Goal: Information Seeking & Learning: Find specific fact

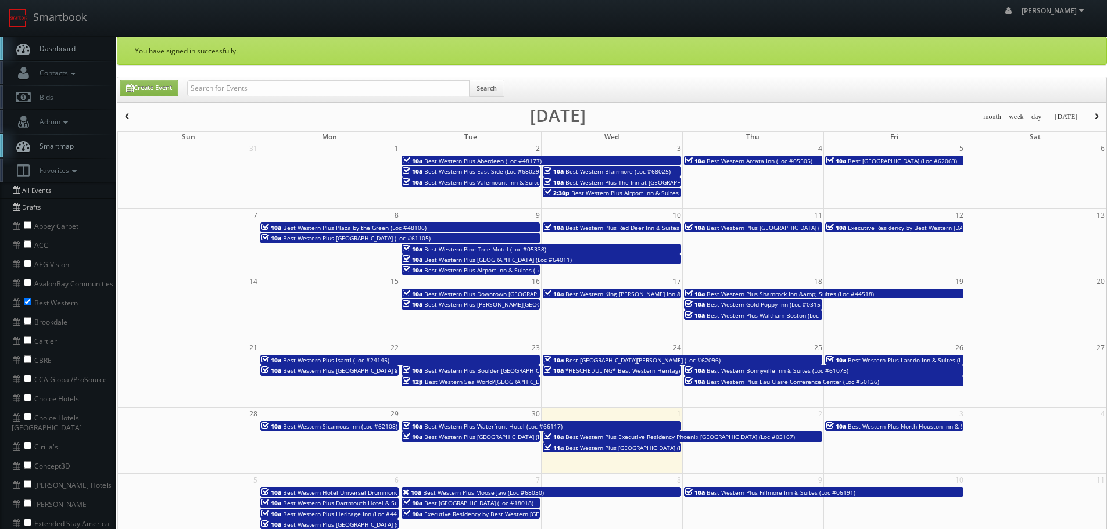
click at [935, 227] on span "Executive Residency by Best Western [DATE] (Loc #44764)" at bounding box center [927, 228] width 161 height 8
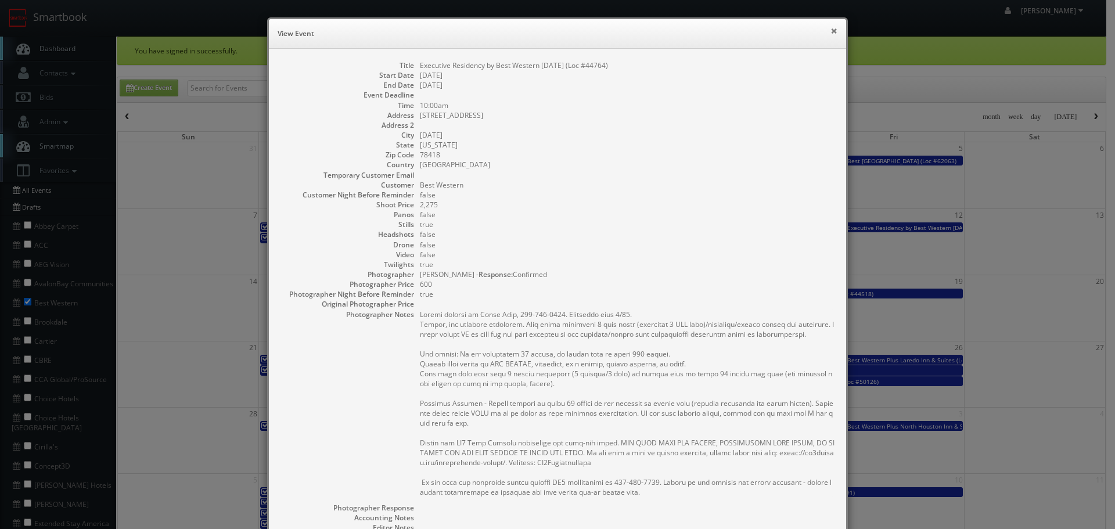
click at [831, 27] on button "×" at bounding box center [834, 31] width 7 height 8
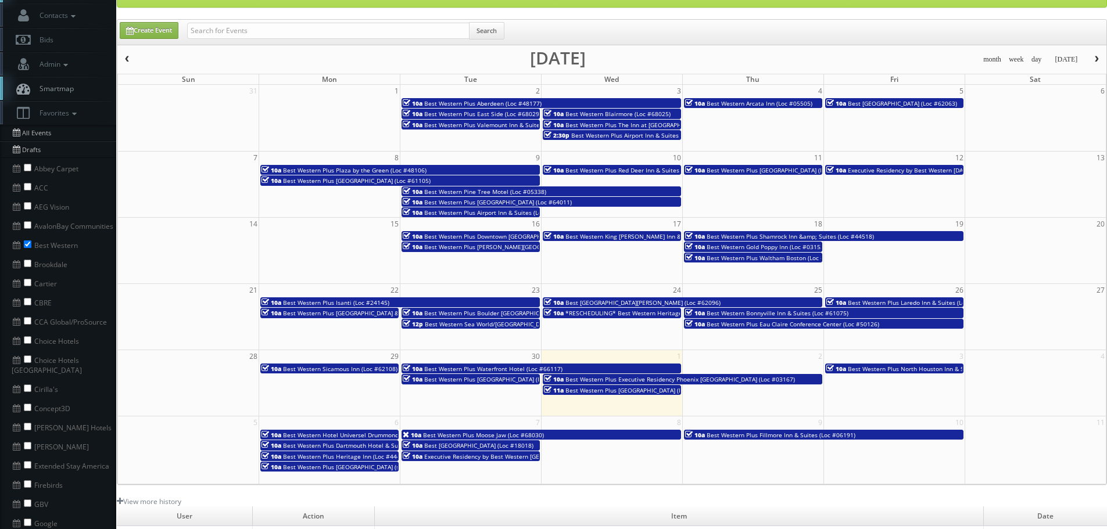
scroll to position [58, 0]
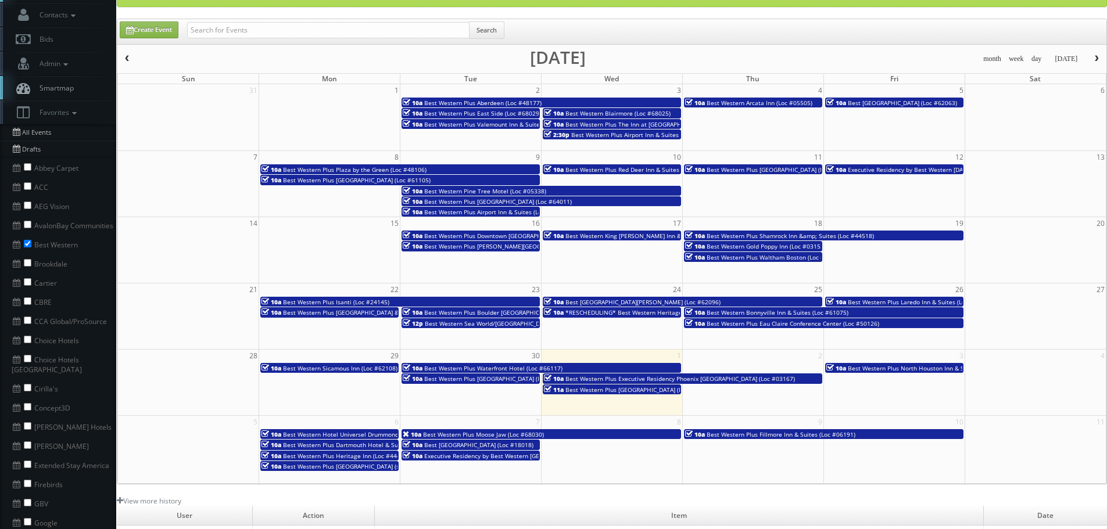
click at [852, 171] on span "Executive Residency by Best Western [DATE] (Loc #44764)" at bounding box center [927, 170] width 161 height 8
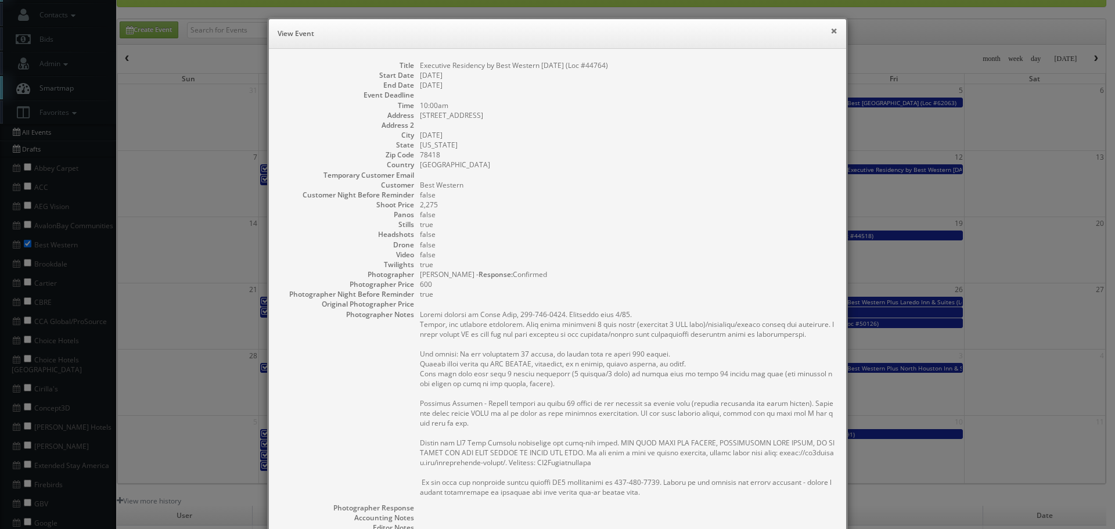
click at [832, 32] on button "×" at bounding box center [834, 31] width 7 height 8
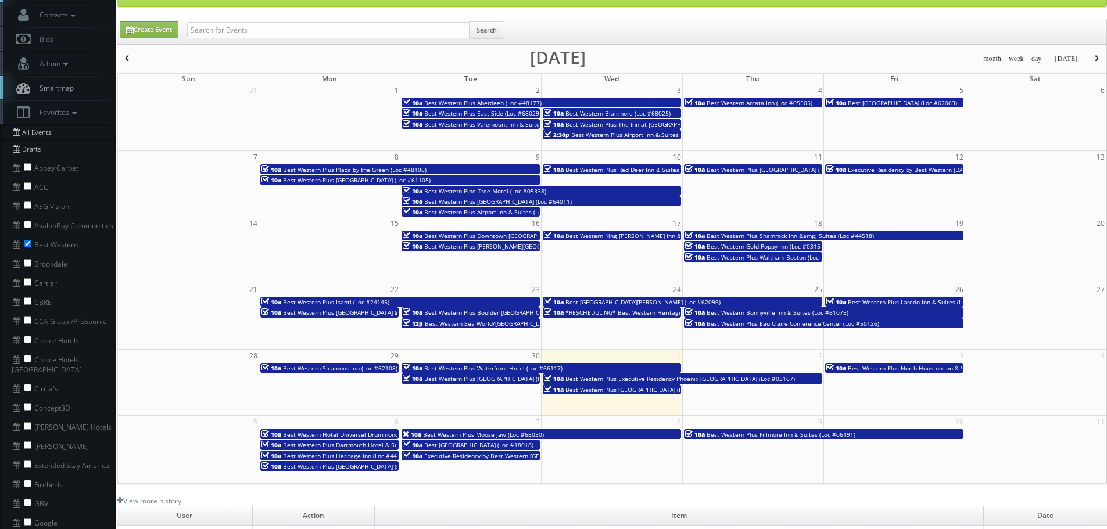
click at [486, 233] on span "Best Western Plus Downtown [GEOGRAPHIC_DATA] (Loc #48199)" at bounding box center [513, 236] width 179 height 8
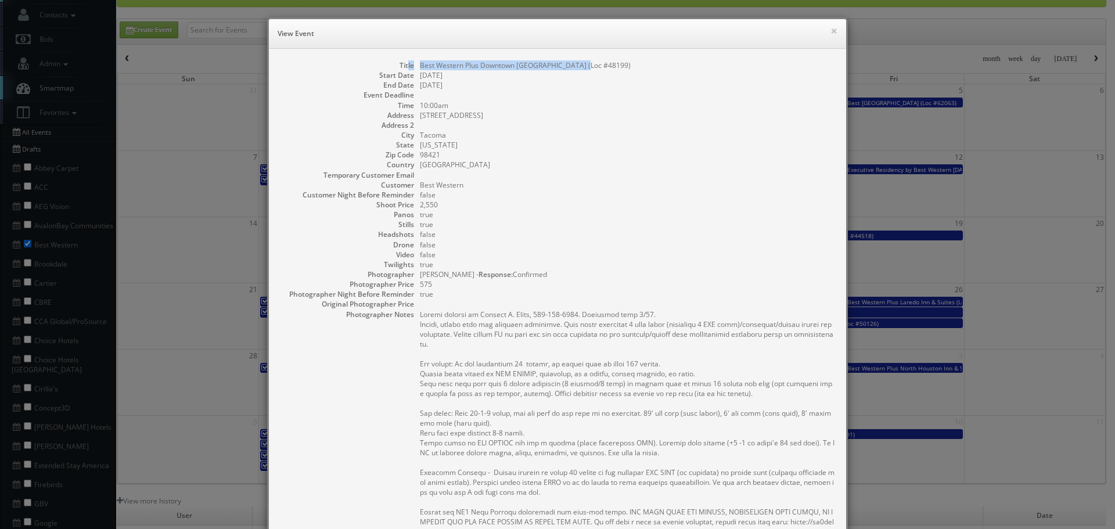
copy dl "le Best Western Plus Downtown [GEOGRAPHIC_DATA] (Loc #48199)"
copy dd "Best Western Plus Downtown [GEOGRAPHIC_DATA] (Loc #48199)"
drag, startPoint x: 599, startPoint y: 60, endPoint x: 411, endPoint y: 67, distance: 188.3
click at [411, 67] on dl "Title Best Western Plus Downtown [GEOGRAPHIC_DATA] (Loc #48199) Start Date [DAT…" at bounding box center [558, 395] width 554 height 671
click at [831, 30] on button "×" at bounding box center [834, 31] width 7 height 8
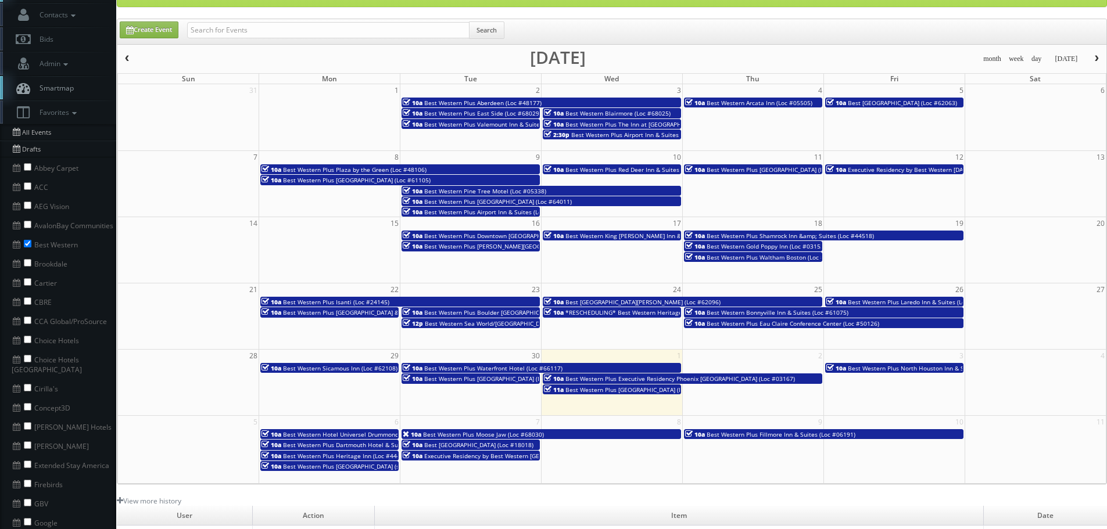
click at [488, 250] on span "Best Western Plus [PERSON_NAME][GEOGRAPHIC_DATA] (Loc #66006)" at bounding box center [520, 246] width 193 height 8
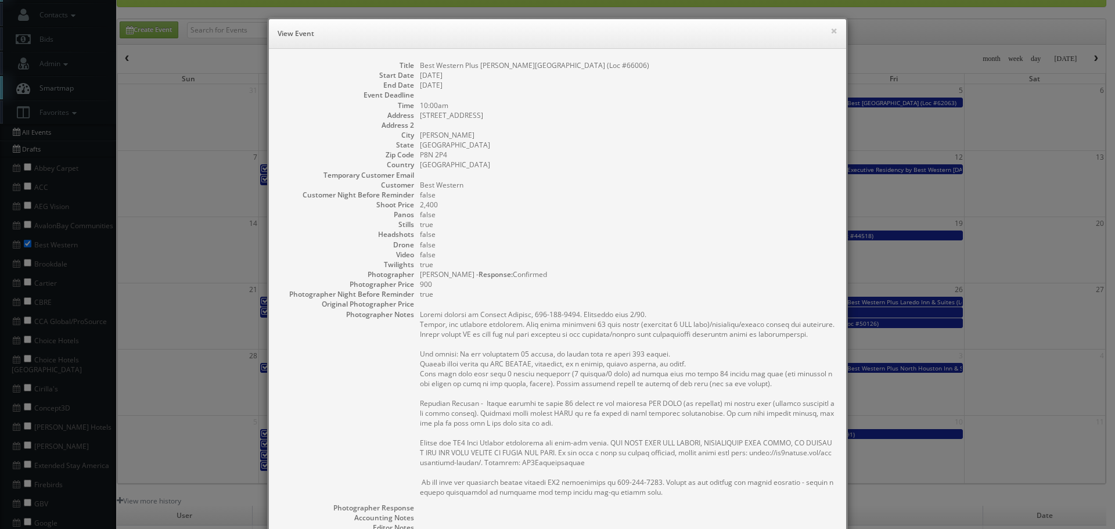
copy dd "Best Western Plus [PERSON_NAME][GEOGRAPHIC_DATA] (Loc #66006)"
drag, startPoint x: 651, startPoint y: 60, endPoint x: 416, endPoint y: 59, distance: 234.7
click at [416, 59] on div "Title Best Western Plus [PERSON_NAME] Hotel & Conference Centre (Loc #66006) St…" at bounding box center [557, 367] width 577 height 637
click at [831, 30] on button "×" at bounding box center [834, 31] width 7 height 8
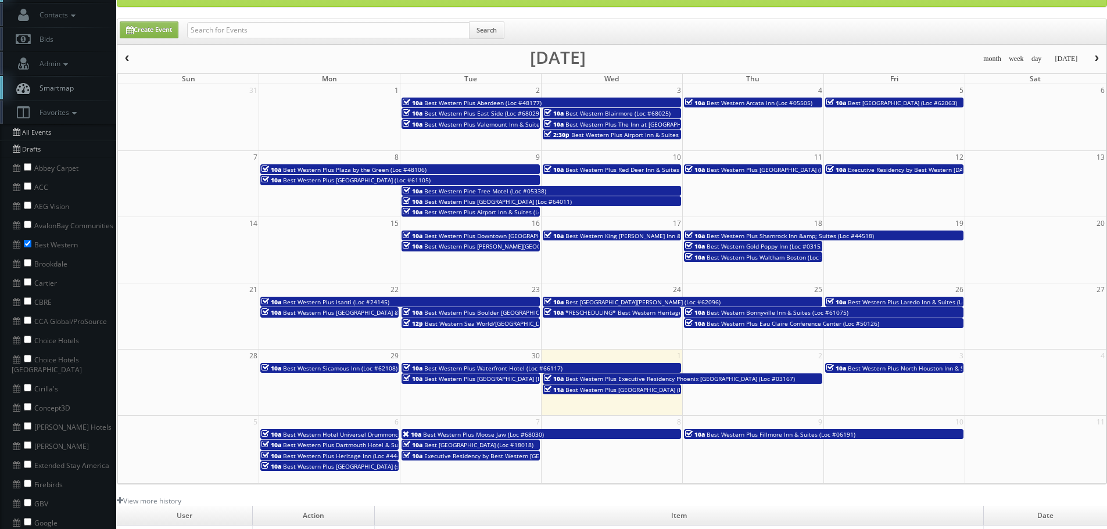
click at [594, 236] on span "Best Western King [PERSON_NAME] Inn & Suites (Loc #62106)" at bounding box center [651, 236] width 173 height 8
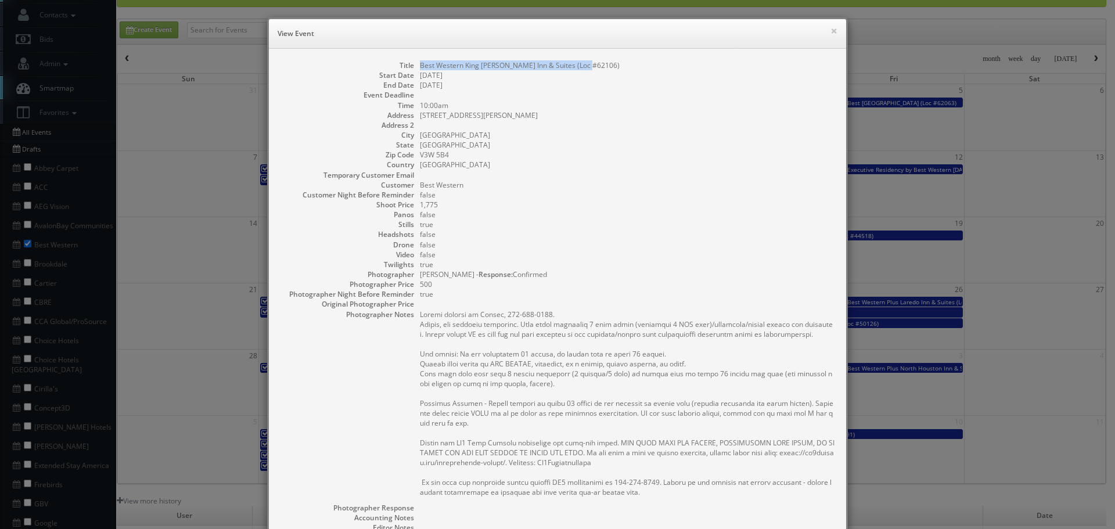
copy dd "Best Western King [PERSON_NAME] Inn & Suites (Loc #62106)"
drag, startPoint x: 592, startPoint y: 63, endPoint x: 415, endPoint y: 60, distance: 176.6
click at [420, 60] on dd "Best Western King [PERSON_NAME] Inn & Suites (Loc #62106)" at bounding box center [627, 65] width 415 height 10
click at [831, 34] on button "×" at bounding box center [834, 31] width 7 height 8
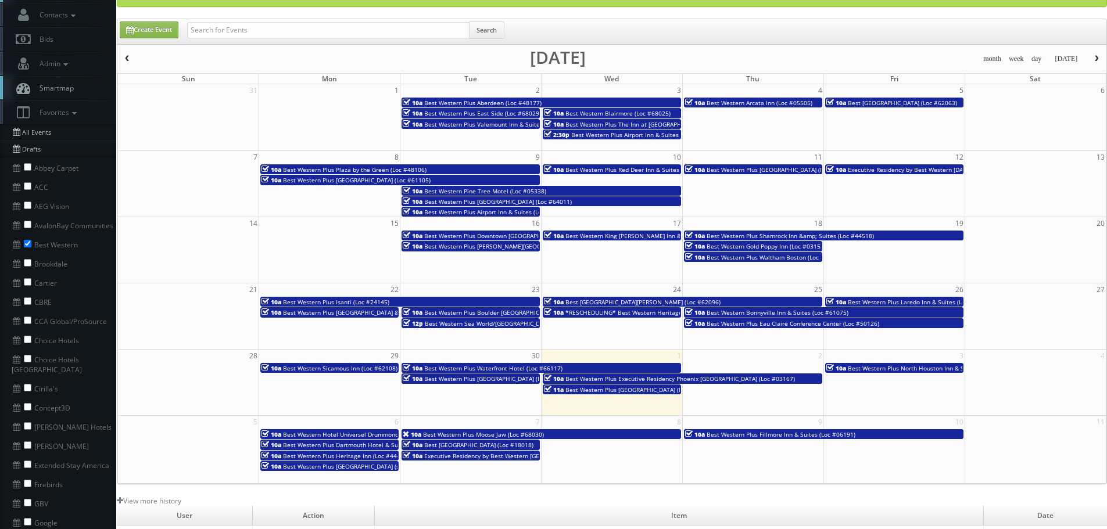
click at [799, 235] on span "Best Western Plus Shamrock Inn &amp; Suites (Loc #44518)" at bounding box center [789, 236] width 167 height 8
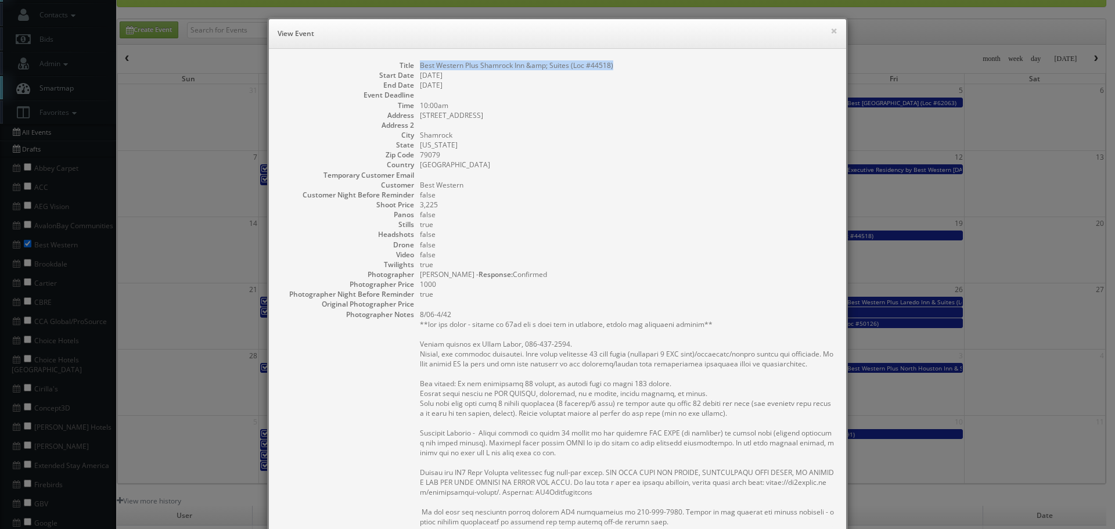
copy dd "Best Western Plus Shamrock Inn &amp; Suites (Loc #44518)"
drag, startPoint x: 624, startPoint y: 66, endPoint x: 415, endPoint y: 63, distance: 209.1
click at [420, 63] on dd "Best Western Plus Shamrock Inn &amp; Suites (Loc #44518)" at bounding box center [627, 65] width 415 height 10
click at [832, 29] on button "×" at bounding box center [834, 31] width 7 height 8
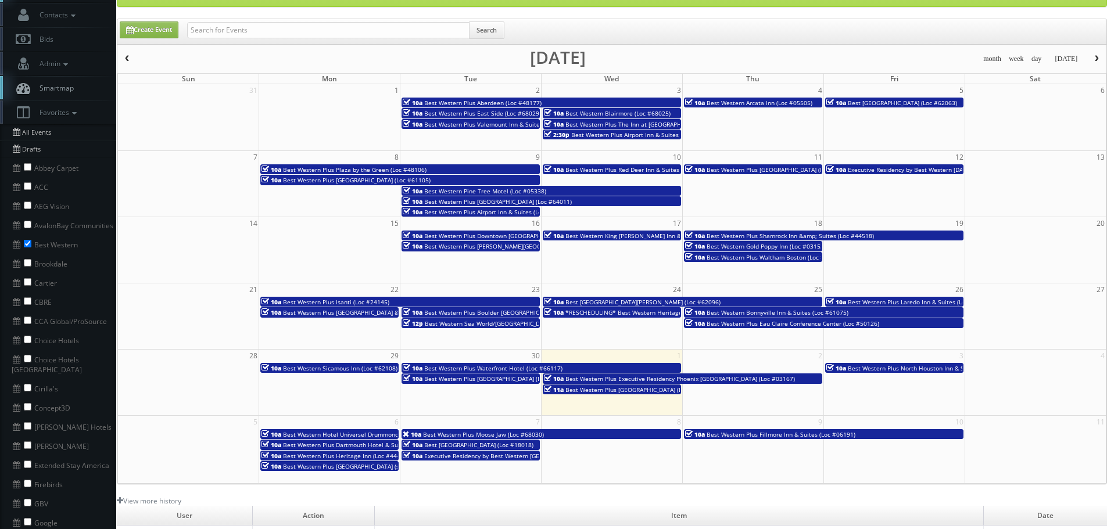
click at [784, 249] on span "Best Western Gold Poppy Inn (Loc #03153)" at bounding box center [765, 246] width 119 height 8
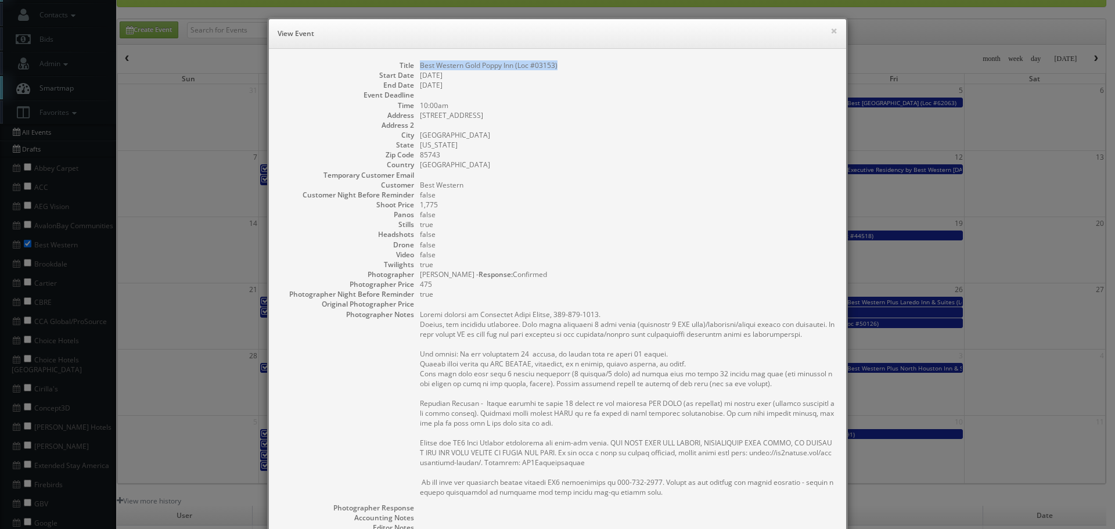
copy dd "Best Western Gold Poppy Inn (Loc #03153)"
drag, startPoint x: 564, startPoint y: 65, endPoint x: 415, endPoint y: 66, distance: 148.7
click at [420, 66] on dd "Best Western Gold Poppy Inn (Loc #03153)" at bounding box center [627, 65] width 415 height 10
click at [831, 33] on button "×" at bounding box center [834, 31] width 7 height 8
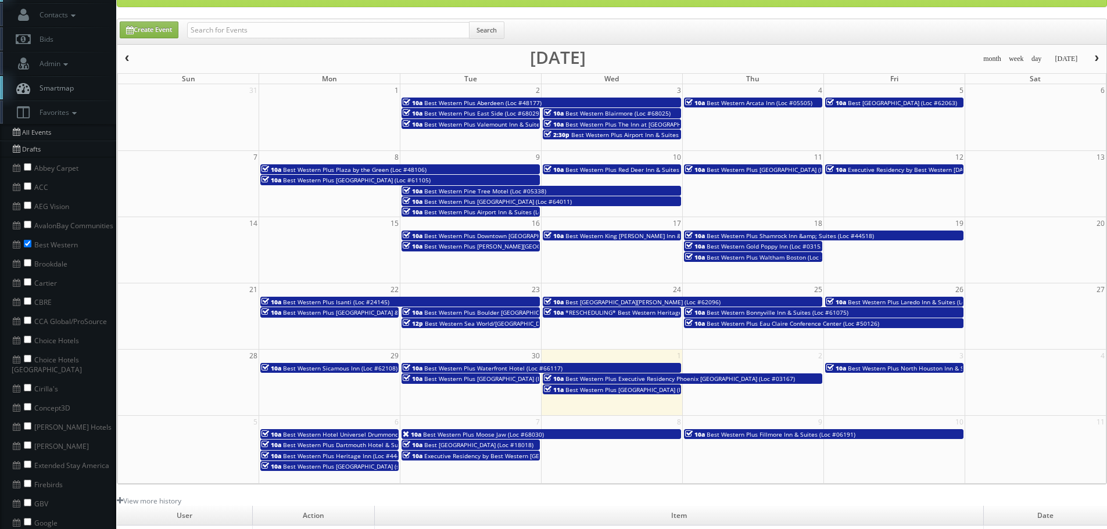
click at [789, 260] on span "Best Western Plus Waltham Boston (Loc #22009)" at bounding box center [774, 257] width 137 height 8
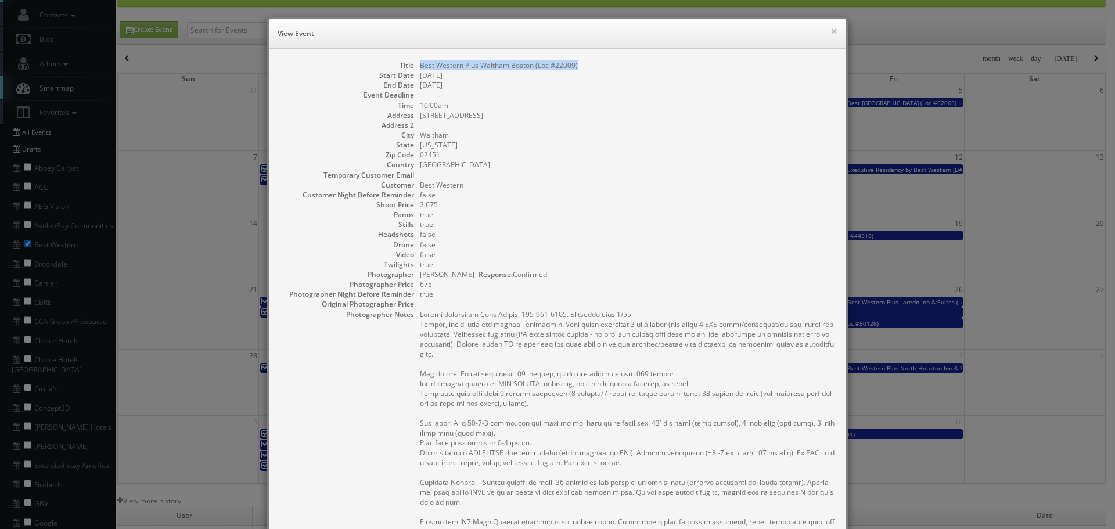
copy dd "Best Western Plus Waltham Boston (Loc #22009)"
drag, startPoint x: 595, startPoint y: 63, endPoint x: 416, endPoint y: 57, distance: 179.0
click at [416, 57] on div "Title Best Western Plus Waltham Boston (Loc #22009) Start Date [DATE] End Date …" at bounding box center [557, 397] width 577 height 696
click at [831, 30] on button "×" at bounding box center [834, 31] width 7 height 8
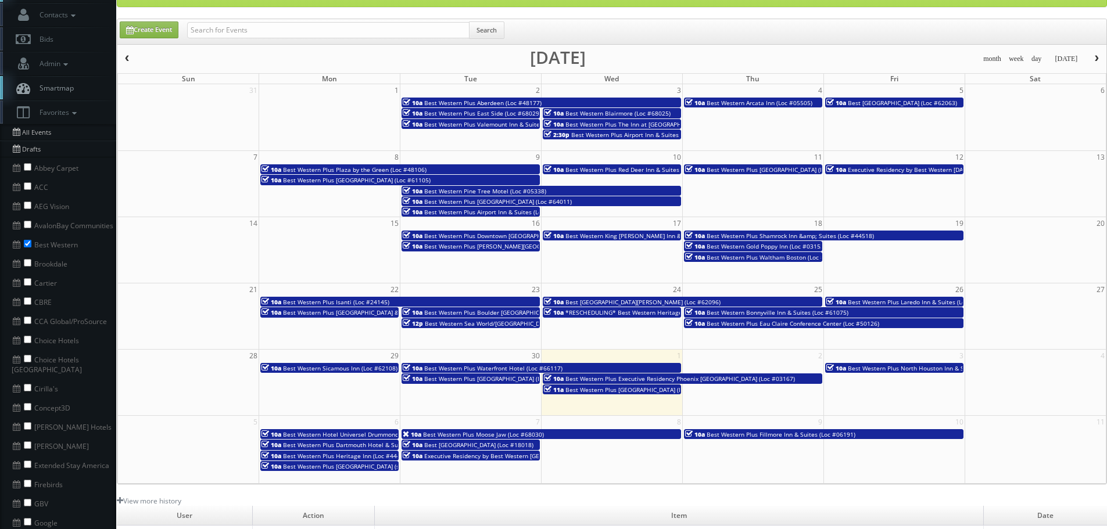
click at [333, 303] on span "Best Western Plus Isanti (Loc #24145)" at bounding box center [336, 302] width 106 height 8
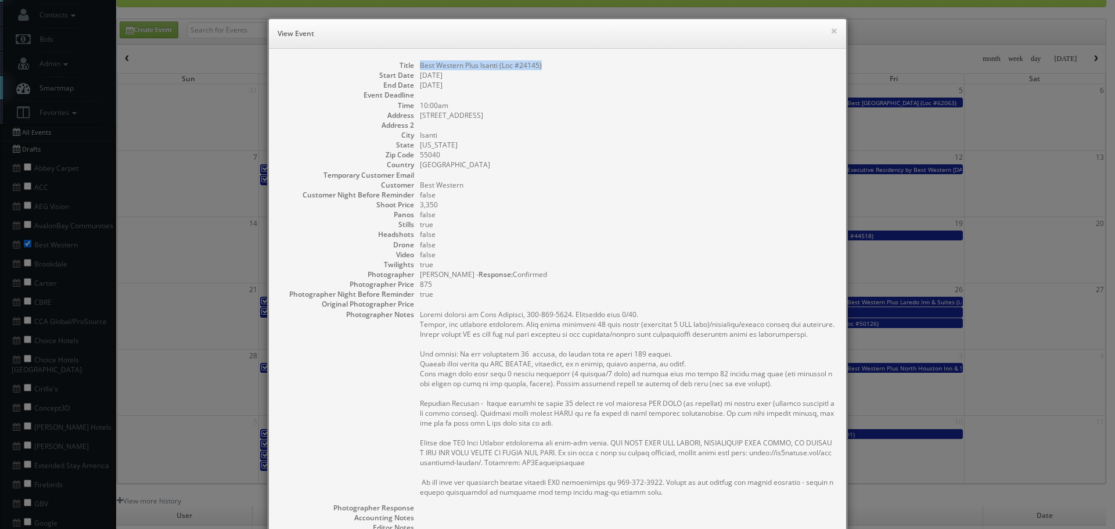
copy dl "Best Western Plus Isanti (Loc #24145)"
drag, startPoint x: 518, startPoint y: 67, endPoint x: 408, endPoint y: 64, distance: 109.2
click at [408, 64] on dl "Title Best Western Plus Isanti (Loc #24145) Start Date [DATE] End Date [DATE] E…" at bounding box center [558, 361] width 554 height 602
click at [831, 32] on button "×" at bounding box center [834, 31] width 7 height 8
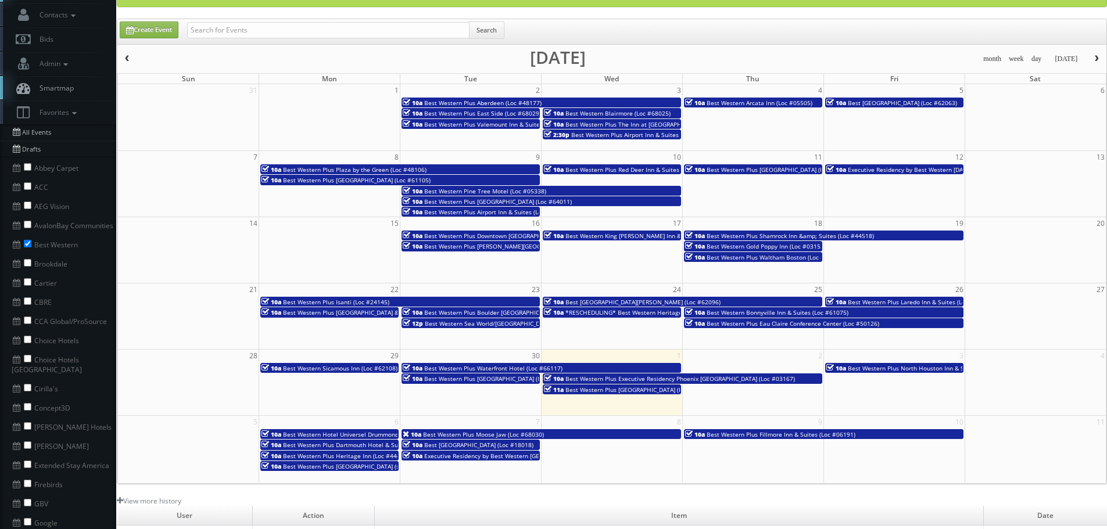
click at [347, 313] on span "Best Western Plus [GEOGRAPHIC_DATA] & Suites (Loc #61086)" at bounding box center [369, 312] width 173 height 8
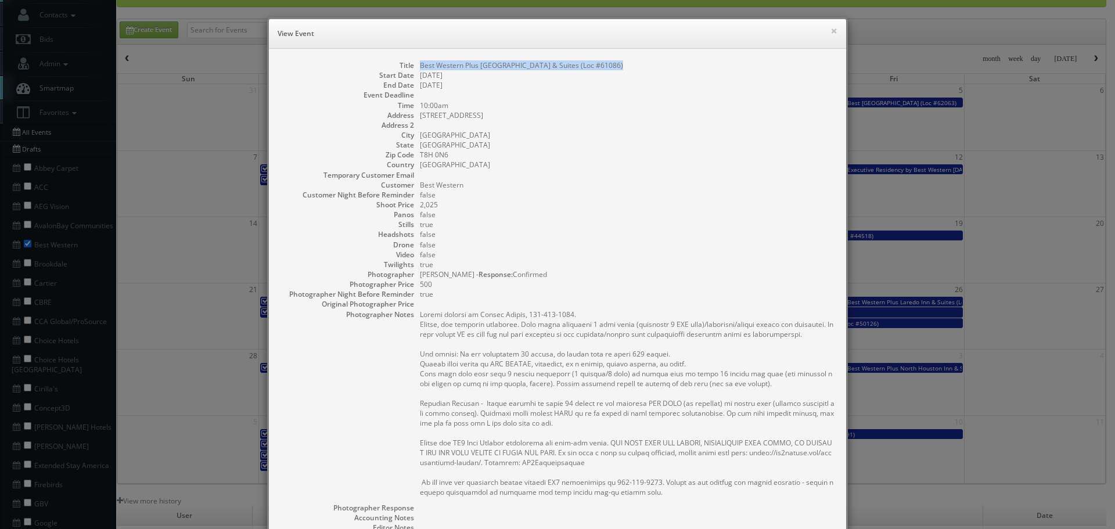
copy dd "Best Western Plus [GEOGRAPHIC_DATA] & Suites (Loc #61086)"
drag, startPoint x: 635, startPoint y: 67, endPoint x: 415, endPoint y: 66, distance: 220.2
click at [415, 66] on dl "Title Best Western Plus [GEOGRAPHIC_DATA] & Suites (Loc #61086) Start Date [DAT…" at bounding box center [558, 361] width 554 height 602
click at [831, 34] on button "×" at bounding box center [834, 31] width 7 height 8
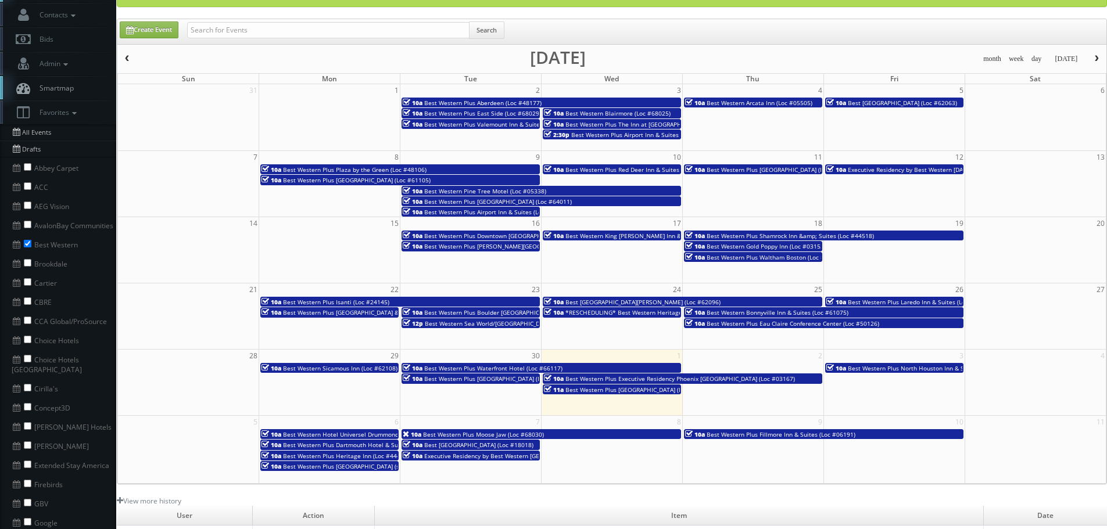
click at [471, 312] on span "Best Western Plus Boulder [GEOGRAPHIC_DATA] (Loc #06179)" at bounding box center [509, 312] width 171 height 8
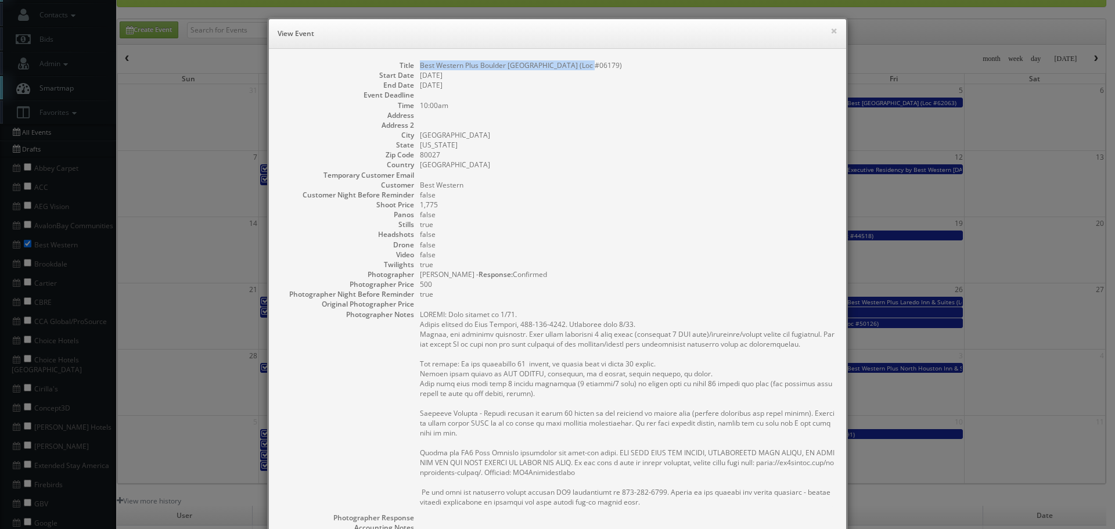
copy dd "Best Western Plus Boulder [GEOGRAPHIC_DATA] (Loc #06179)"
drag, startPoint x: 587, startPoint y: 64, endPoint x: 412, endPoint y: 69, distance: 174.9
click at [412, 69] on dl "Title Best Western Plus Boulder [GEOGRAPHIC_DATA] (Loc #06179) Start Date [DATE…" at bounding box center [558, 366] width 554 height 612
click at [831, 31] on button "×" at bounding box center [834, 31] width 7 height 8
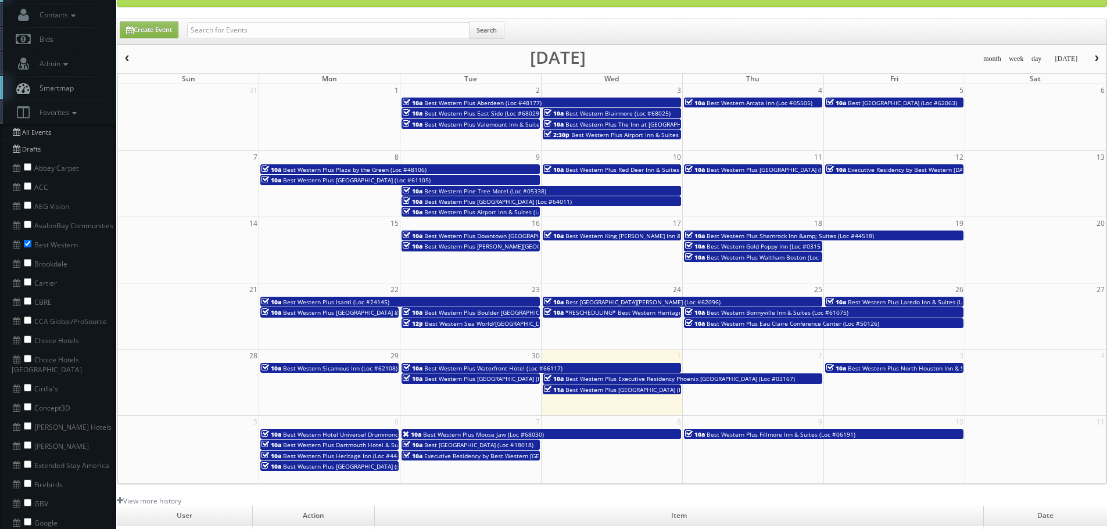
click at [514, 324] on span "Best Western Sea World/[GEOGRAPHIC_DATA] (Loc #54046)" at bounding box center [507, 323] width 165 height 8
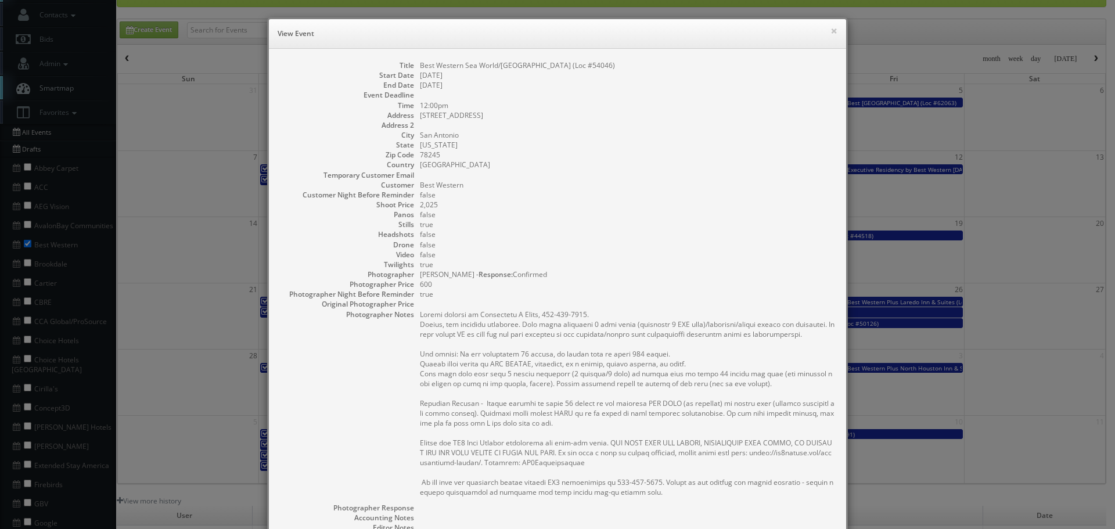
drag, startPoint x: 658, startPoint y: 64, endPoint x: 414, endPoint y: 66, distance: 244.0
click at [414, 66] on dl "Title Best Western Sea World/[GEOGRAPHIC_DATA] (Loc #54046) Start Date [DATE] E…" at bounding box center [558, 361] width 554 height 602
click at [831, 33] on button "×" at bounding box center [834, 31] width 7 height 8
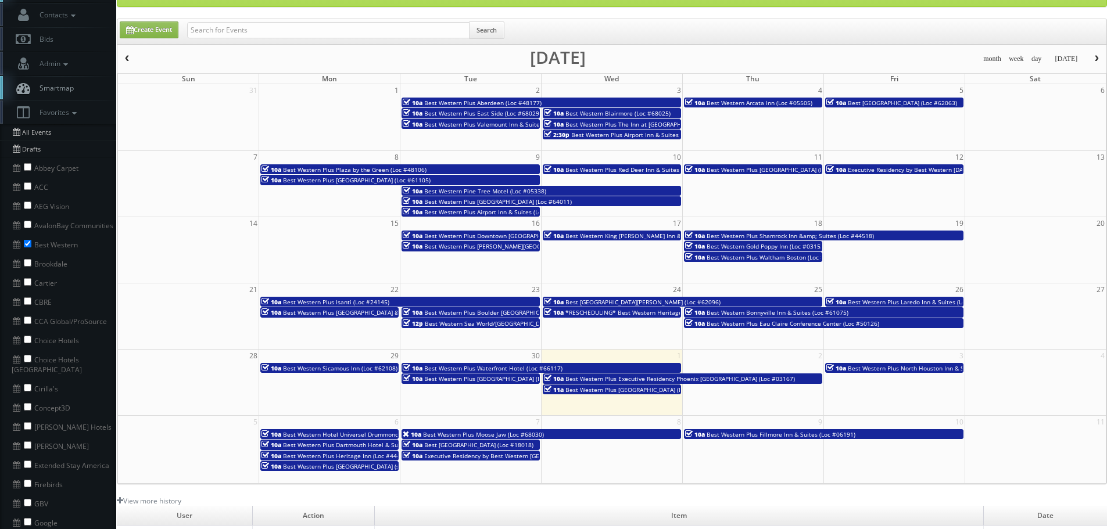
click at [635, 302] on span "Best [GEOGRAPHIC_DATA][PERSON_NAME] (Loc #62096)" at bounding box center [642, 302] width 155 height 8
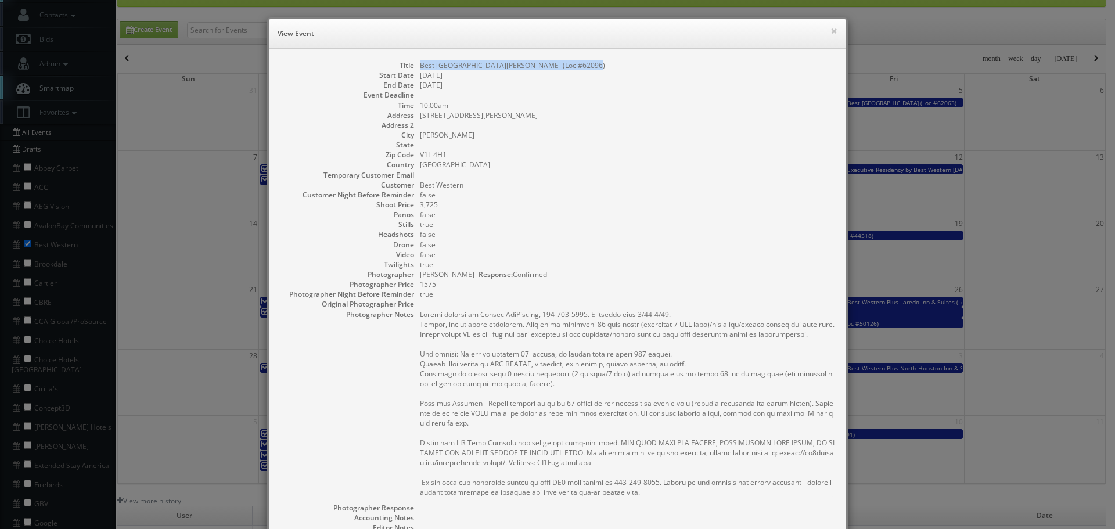
drag, startPoint x: 575, startPoint y: 66, endPoint x: 418, endPoint y: 63, distance: 157.4
click at [420, 63] on dd "Best [GEOGRAPHIC_DATA][PERSON_NAME] (Loc #62096)" at bounding box center [627, 65] width 415 height 10
click at [832, 27] on button "×" at bounding box center [834, 31] width 7 height 8
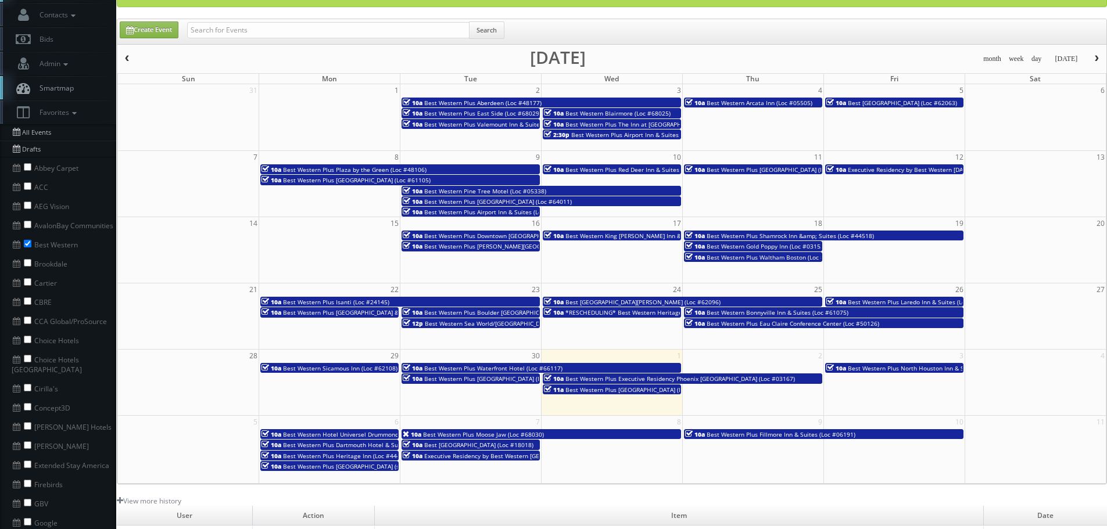
click at [646, 311] on span "*RESCHEDULING* Best Western Heritage Inn (Loc #05465)" at bounding box center [647, 312] width 165 height 8
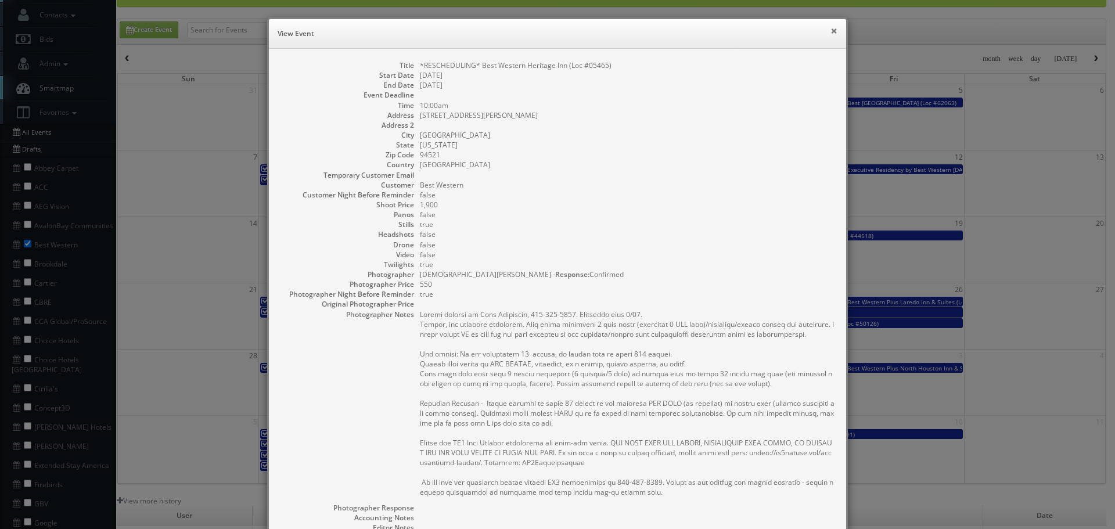
click at [831, 33] on button "×" at bounding box center [834, 31] width 7 height 8
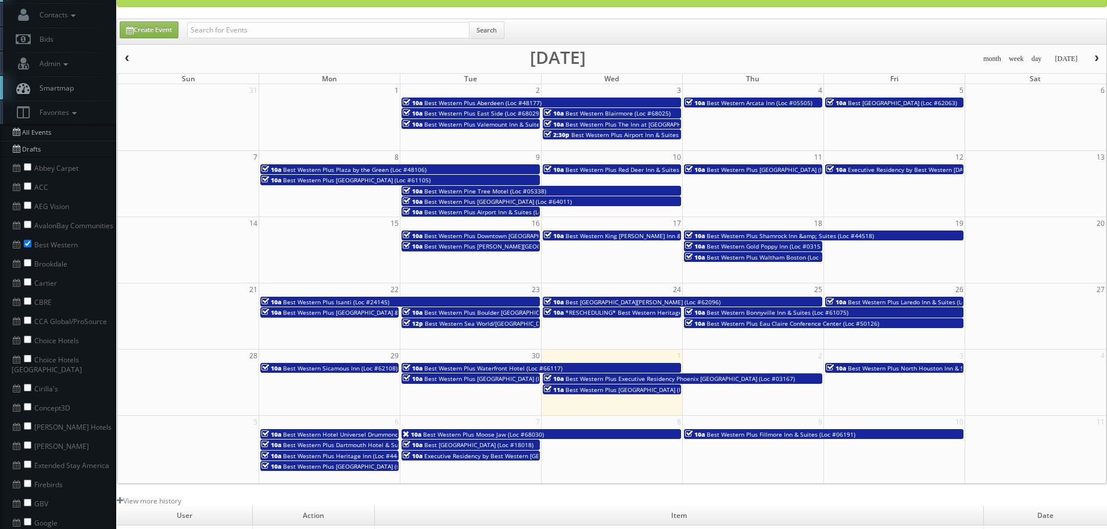
click at [756, 312] on span "Best Western Bonnyville Inn & Suites (Loc #61075)" at bounding box center [777, 312] width 142 height 8
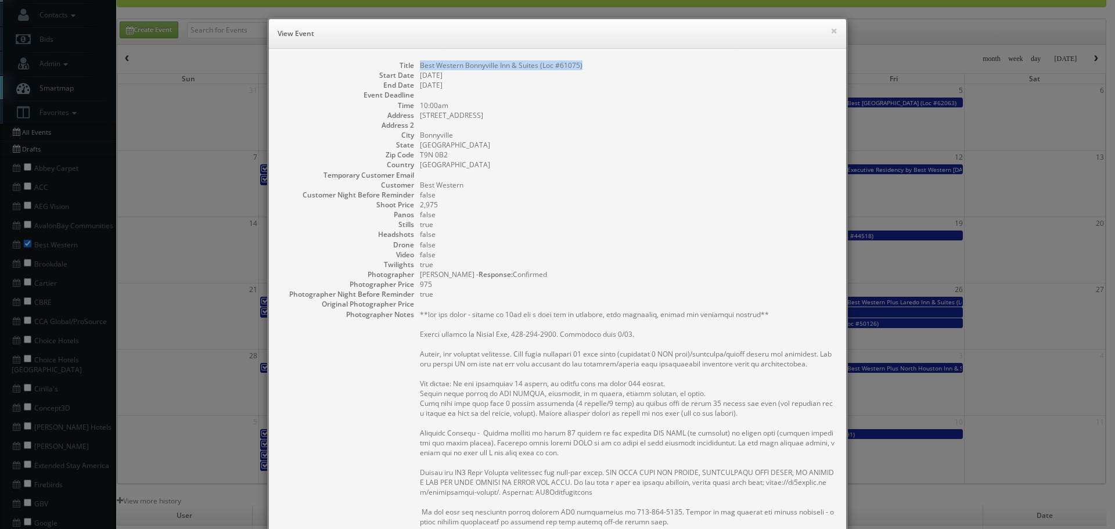
drag, startPoint x: 590, startPoint y: 66, endPoint x: 415, endPoint y: 64, distance: 174.3
click at [420, 64] on dd "Best Western Bonnyville Inn & Suites (Loc #61075)" at bounding box center [627, 65] width 415 height 10
click at [831, 32] on button "×" at bounding box center [834, 31] width 7 height 8
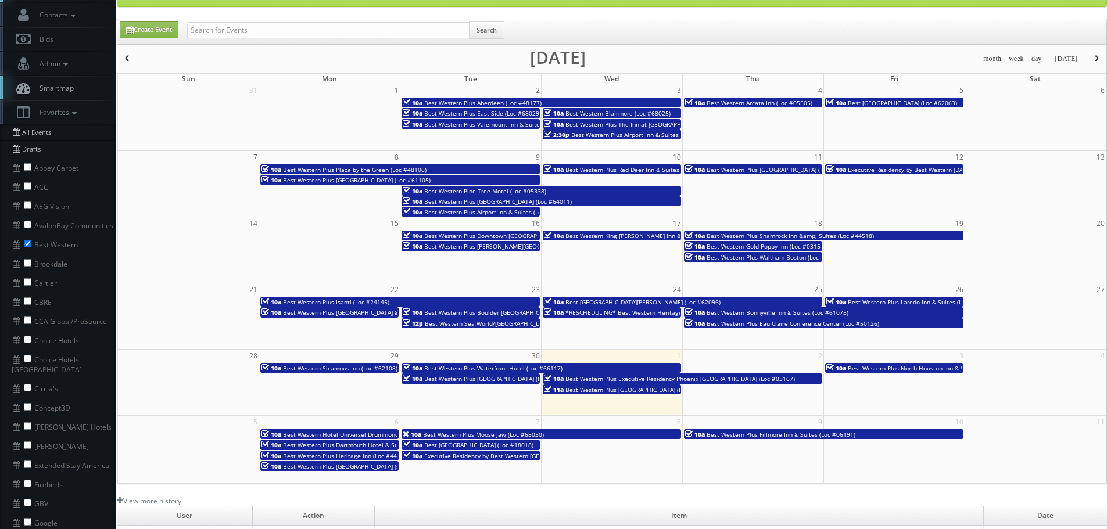
click at [781, 322] on span "Best Western Plus Eau Claire Conference Center (Loc #50126)" at bounding box center [792, 323] width 173 height 8
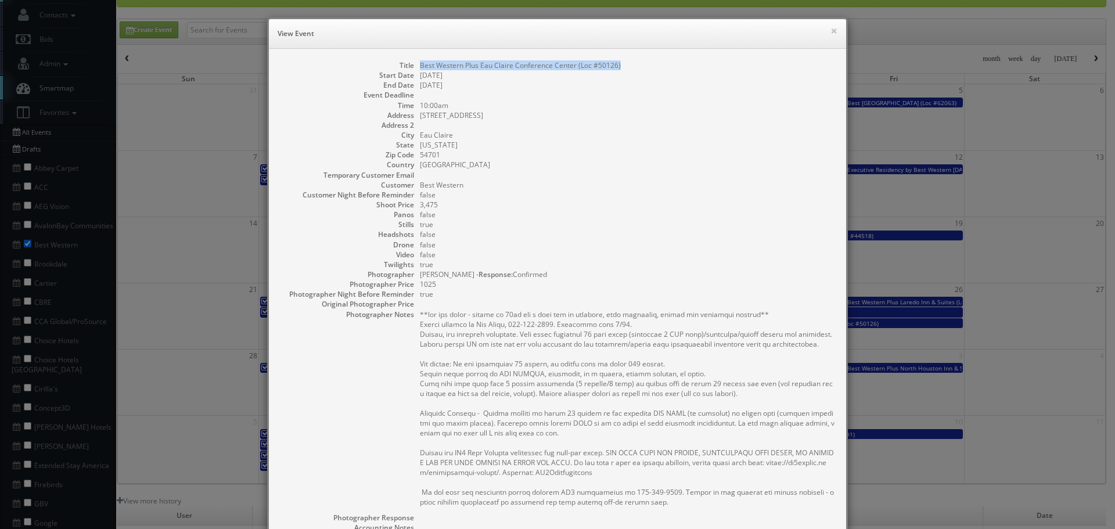
drag, startPoint x: 634, startPoint y: 65, endPoint x: 412, endPoint y: 66, distance: 221.9
click at [412, 66] on dl "Title Best Western Plus Eau Claire Conference Center (Loc #50126) Start Date [D…" at bounding box center [558, 366] width 554 height 612
click at [831, 31] on button "×" at bounding box center [834, 31] width 7 height 8
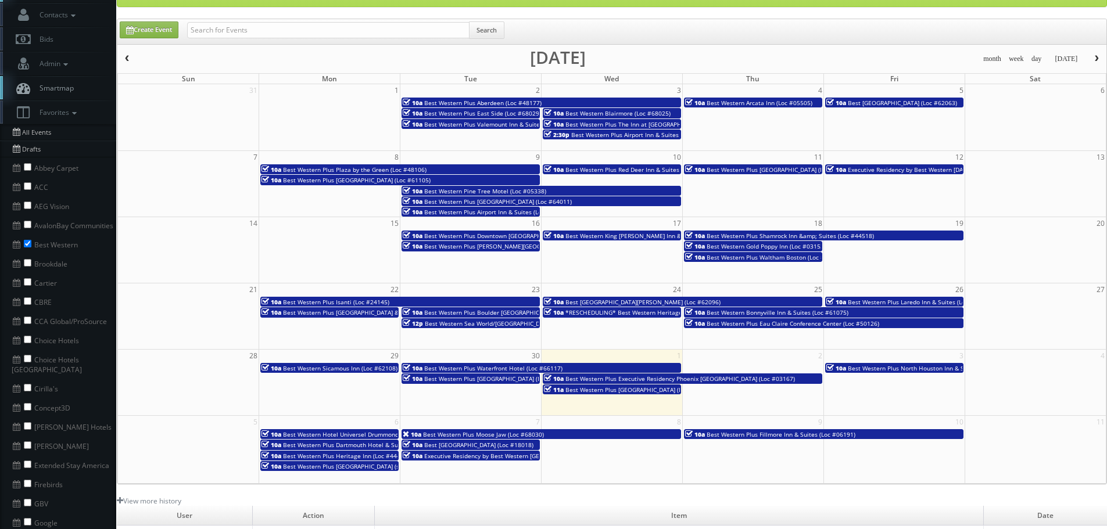
click at [909, 301] on span "Best Western Plus Laredo Inn & Suites (Loc #44702)" at bounding box center [919, 302] width 145 height 8
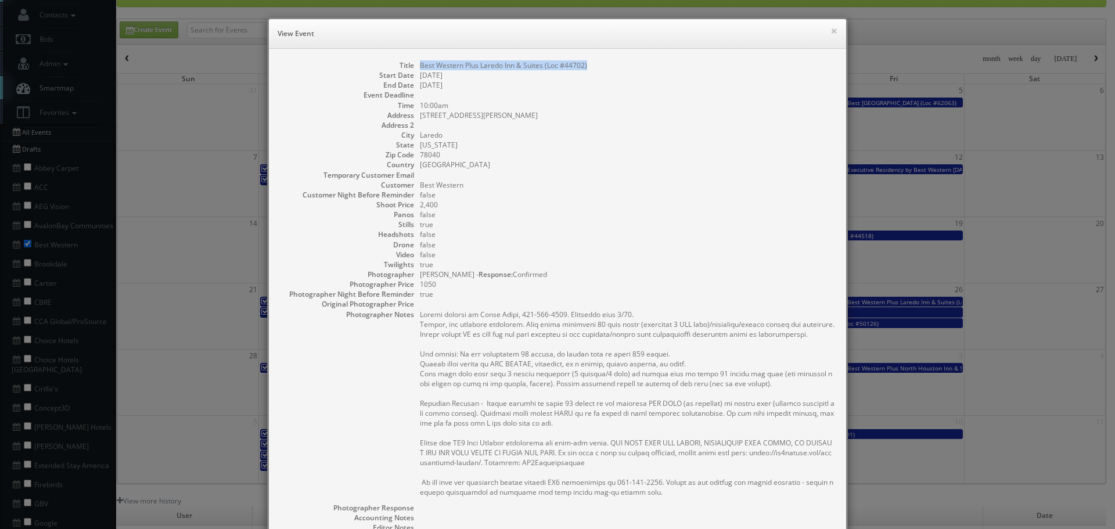
drag, startPoint x: 605, startPoint y: 57, endPoint x: 411, endPoint y: 64, distance: 194.1
click at [411, 64] on div "Title Best Western Plus Laredo Inn & Suites (Loc #44702) Start Date [DATE] End …" at bounding box center [557, 367] width 577 height 637
click at [831, 28] on button "×" at bounding box center [834, 31] width 7 height 8
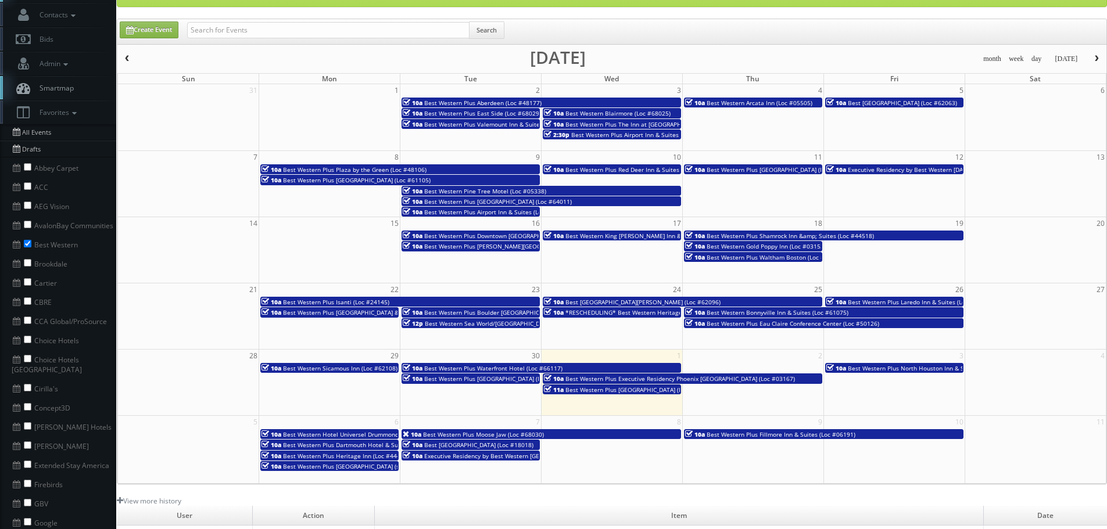
click at [352, 368] on span "Best Western Sicamous Inn (Loc #62108)" at bounding box center [340, 368] width 114 height 8
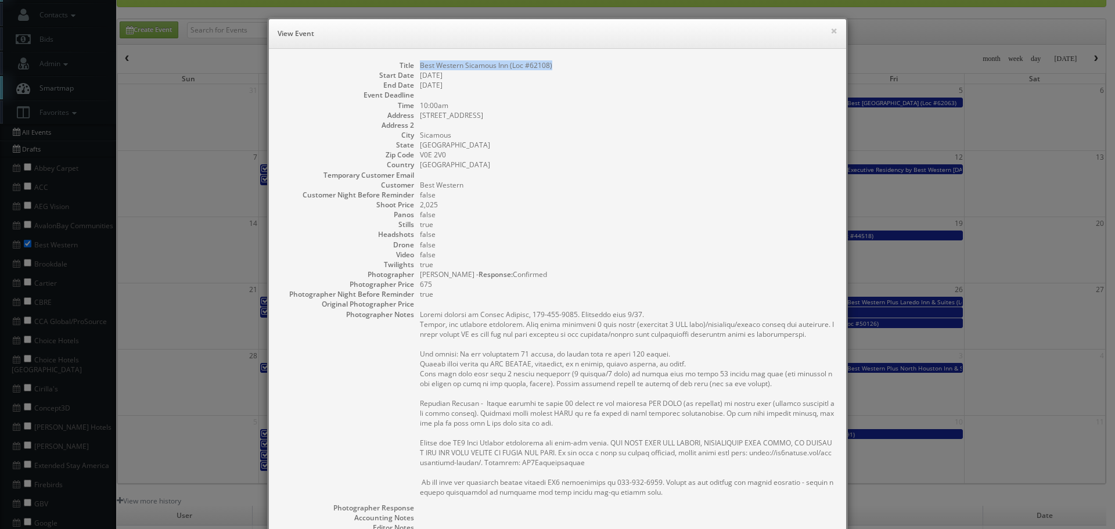
drag, startPoint x: 559, startPoint y: 66, endPoint x: 415, endPoint y: 66, distance: 144.6
click at [415, 66] on dl "Title Best Western Sicamous Inn (Loc #62108) Start Date [DATE] End Date [DATE] …" at bounding box center [558, 361] width 554 height 602
click at [831, 31] on button "×" at bounding box center [834, 31] width 7 height 8
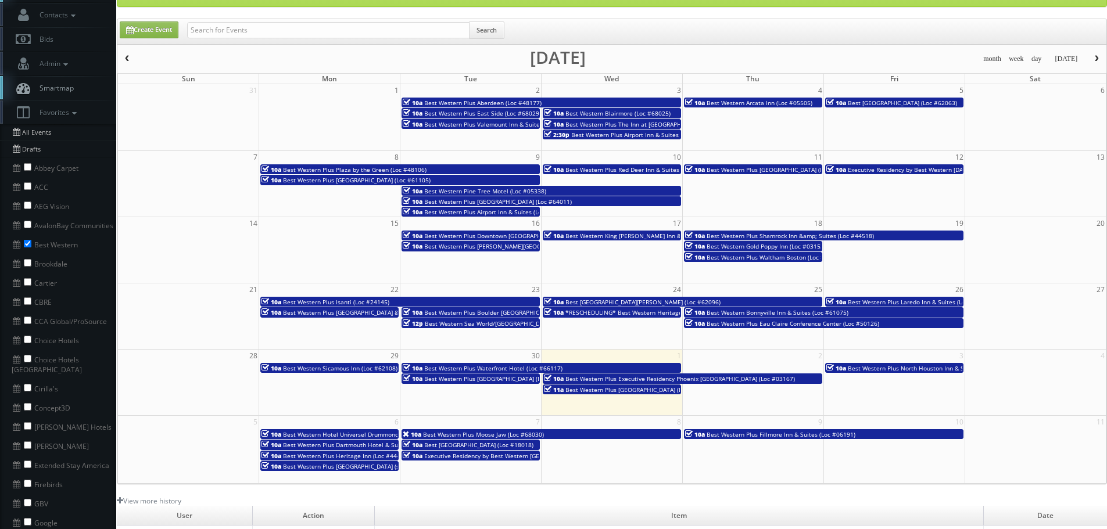
click at [494, 367] on span "Best Western Plus Waterfront Hotel (Loc #66117)" at bounding box center [493, 368] width 138 height 8
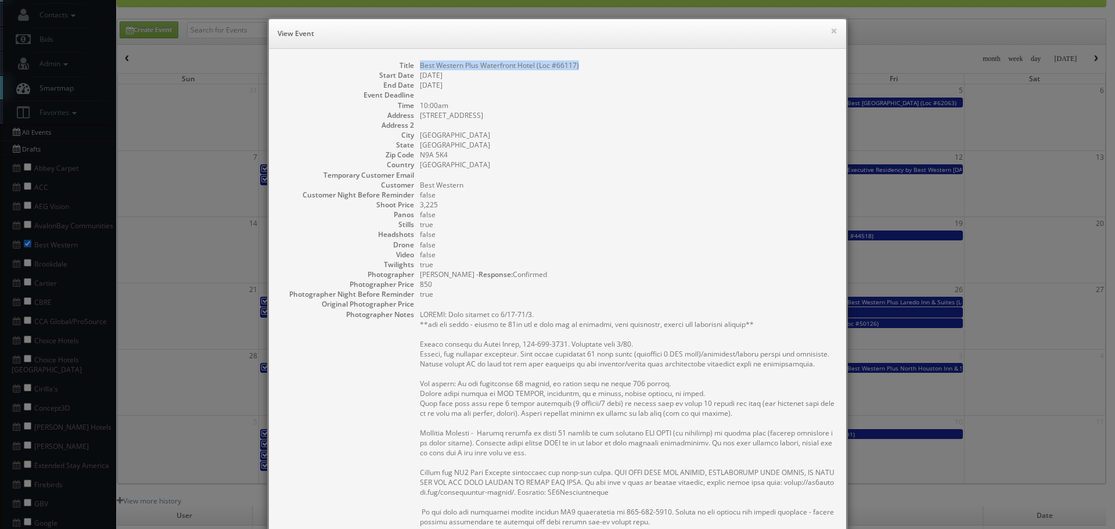
drag, startPoint x: 588, startPoint y: 60, endPoint x: 418, endPoint y: 68, distance: 170.4
click at [418, 68] on div "Title Best Western Plus Waterfront Hotel (Loc #66117) Start Date [DATE] End Dat…" at bounding box center [557, 382] width 577 height 666
click at [831, 28] on button "×" at bounding box center [834, 31] width 7 height 8
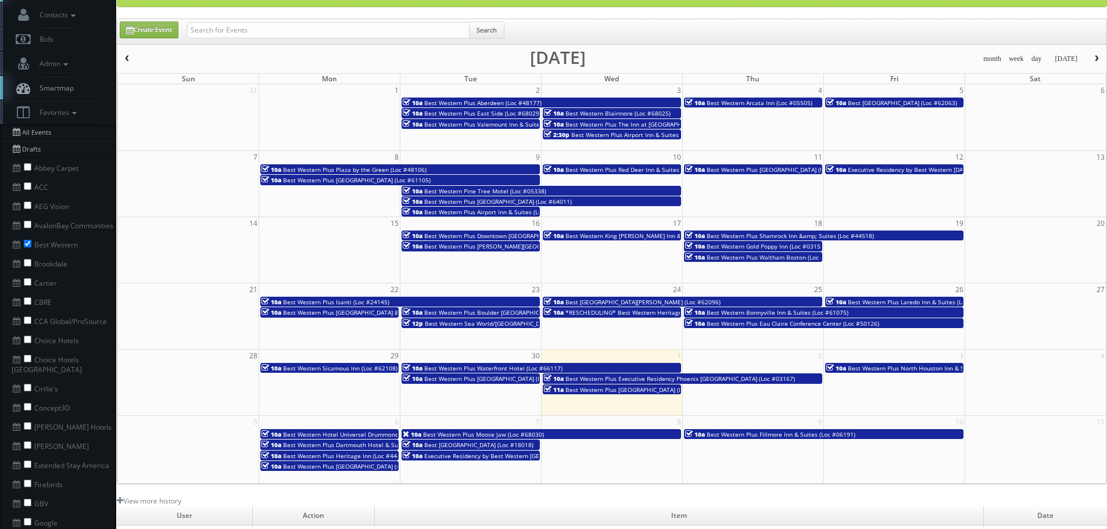
click at [475, 382] on span "Best Western Plus [GEOGRAPHIC_DATA] (Loc #50153)" at bounding box center [498, 379] width 148 height 8
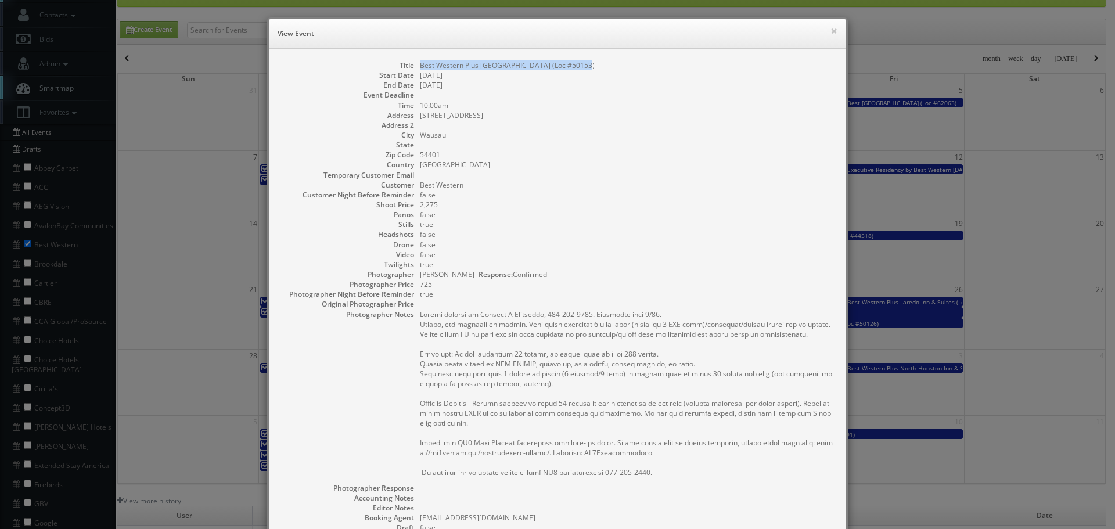
drag, startPoint x: 583, startPoint y: 62, endPoint x: 416, endPoint y: 66, distance: 166.8
click at [420, 66] on dd "Best Western Plus [GEOGRAPHIC_DATA] (Loc #50153)" at bounding box center [627, 65] width 415 height 10
click at [831, 31] on button "×" at bounding box center [834, 31] width 7 height 8
